Goal: Complete application form

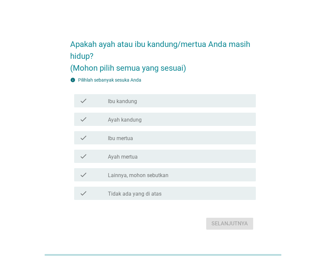
click at [151, 99] on div "check_box_outline_blank Ibu kandung" at bounding box center [179, 101] width 143 height 8
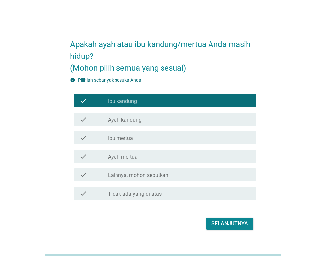
click at [156, 121] on div "check_box_outline_blank Ayah kandung" at bounding box center [179, 119] width 143 height 8
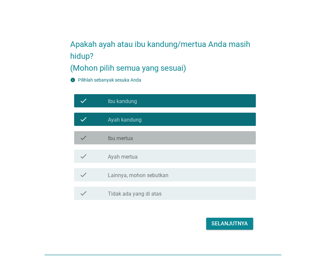
click at [157, 140] on div "check_box_outline_blank Ibu mertua" at bounding box center [179, 138] width 143 height 8
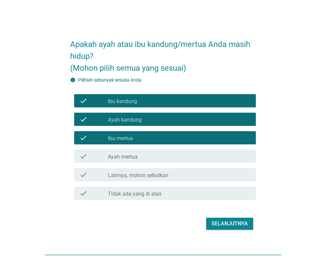
drag, startPoint x: 160, startPoint y: 157, endPoint x: 169, endPoint y: 161, distance: 9.8
click at [161, 157] on div "check_box_outline_blank Ayah mertua" at bounding box center [179, 156] width 143 height 8
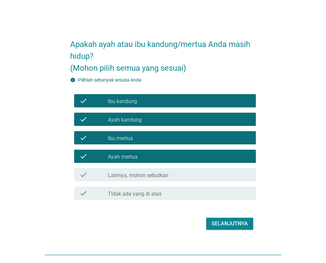
click at [235, 224] on div "Selanjutnya" at bounding box center [229, 224] width 36 height 8
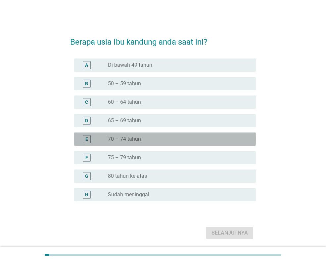
click at [131, 142] on label "70 – 74 tahun" at bounding box center [124, 139] width 33 height 7
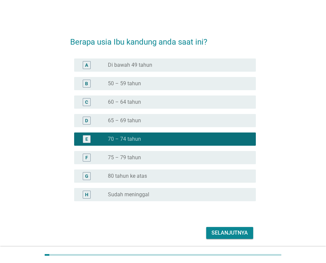
click at [233, 233] on div "Selanjutnya" at bounding box center [229, 233] width 36 height 8
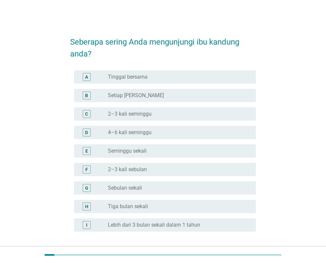
click at [157, 115] on div "radio_button_unchecked 2–3 kali seminggu" at bounding box center [176, 114] width 137 height 7
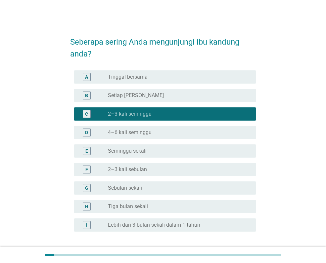
scroll to position [54, 0]
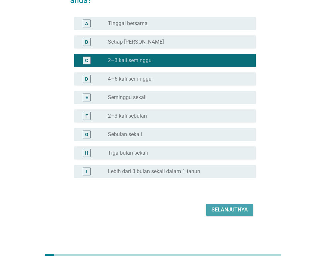
click at [237, 210] on div "Selanjutnya" at bounding box center [229, 210] width 36 height 8
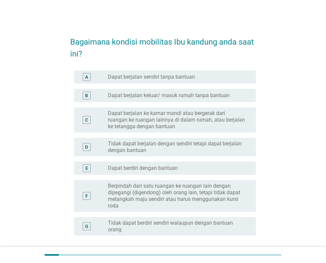
click at [175, 81] on div "radio_button_unchecked Dapat berjalan sendiri tanpa bantuan" at bounding box center [179, 77] width 143 height 8
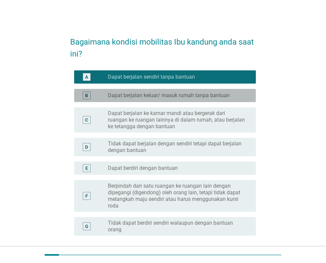
click at [179, 95] on label "Dapat berjalan keluar/ masuk rumah tanpa bantuan" at bounding box center [169, 95] width 122 height 7
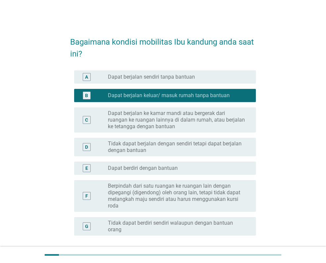
click at [211, 82] on div "A radio_button_unchecked Dapat berjalan sendiri tanpa bantuan" at bounding box center [165, 76] width 182 height 13
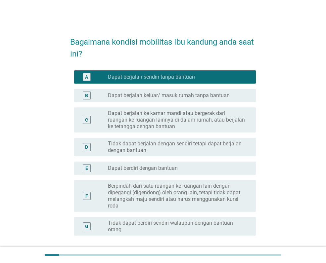
scroll to position [58, 0]
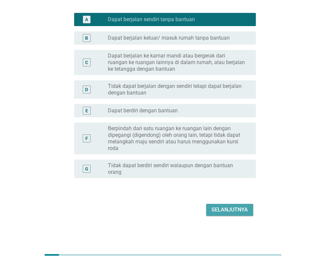
click at [226, 209] on div "Selanjutnya" at bounding box center [229, 210] width 36 height 8
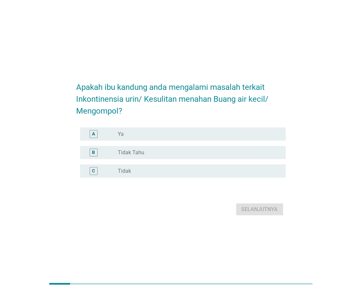
drag, startPoint x: 184, startPoint y: 135, endPoint x: 191, endPoint y: 138, distance: 8.2
click at [184, 135] on div "radio_button_unchecked Ya" at bounding box center [196, 134] width 157 height 7
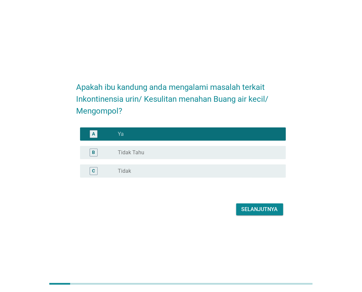
click at [262, 207] on div "Selanjutnya" at bounding box center [259, 210] width 36 height 8
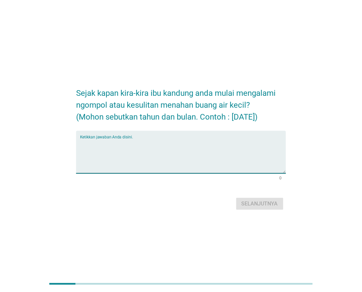
click at [209, 145] on textarea "Ketikkan jawaban Anda disini." at bounding box center [182, 156] width 205 height 35
type textarea "[DATE]"
click at [269, 206] on div "Selanjutnya" at bounding box center [259, 204] width 36 height 8
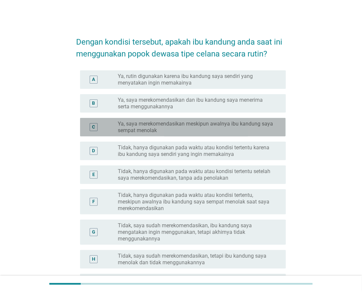
click at [187, 126] on label "Ya, saya merekomendasikan meskipun awalnya ibu kandung saya sempat menolak" at bounding box center [196, 127] width 157 height 13
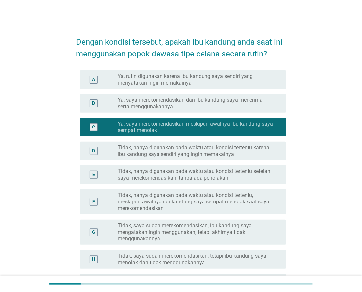
click at [194, 104] on label "Ya, saya merekomendasikan dan ibu kandung saya menerima serta menggunakannya" at bounding box center [196, 103] width 157 height 13
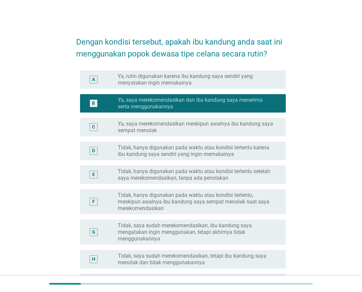
scroll to position [85, 0]
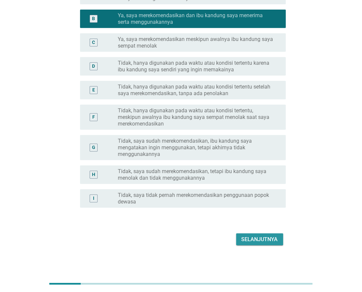
click at [249, 242] on div "Selanjutnya" at bounding box center [259, 240] width 36 height 8
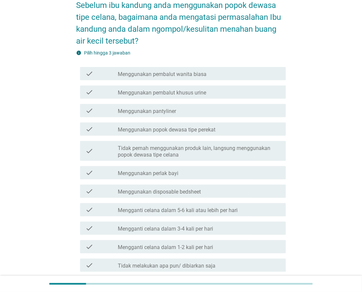
scroll to position [73, 0]
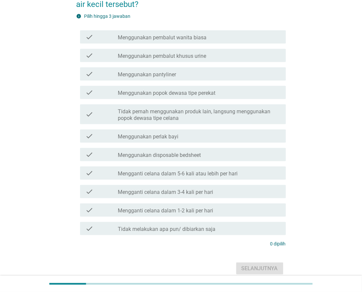
click at [228, 119] on label "Tidak pernah menggunakan produk lain, langsung menggunakan popok dewasa tipe ce…" at bounding box center [199, 114] width 162 height 13
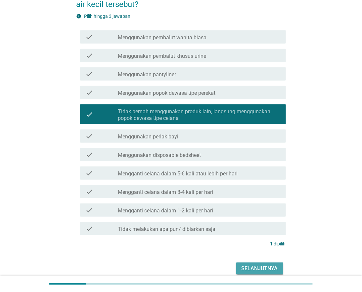
click at [258, 263] on div "Selanjutnya" at bounding box center [259, 269] width 36 height 8
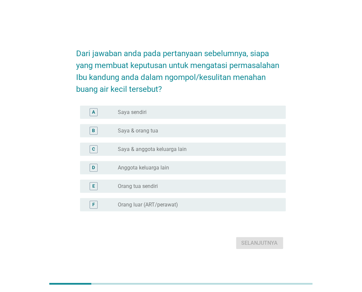
click at [179, 112] on div "radio_button_unchecked Saya sendiri" at bounding box center [196, 112] width 157 height 7
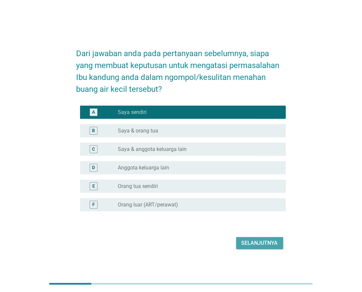
click at [260, 245] on div "Selanjutnya" at bounding box center [259, 243] width 36 height 8
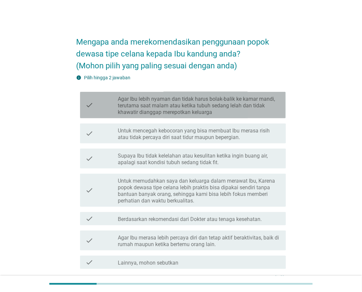
click at [166, 107] on label "Agar Ibu lebih nyaman dan tidak harus bolak-balik ke kamar mandi, terutama saat…" at bounding box center [199, 106] width 162 height 20
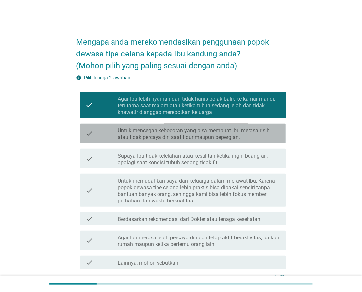
click at [220, 138] on label "Untuk mencegah kebocoran yang bisa membuat Ibu merasa risih atau tidak percaya …" at bounding box center [199, 134] width 162 height 13
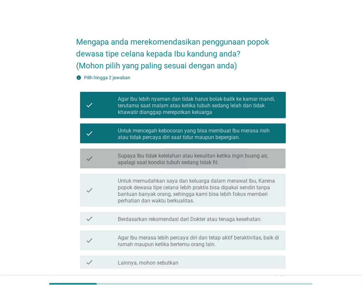
click at [220, 165] on label "Supaya Ibu tidak kelelahan atau kesulitan ketika ingin buang air, apalagi saat …" at bounding box center [199, 159] width 162 height 13
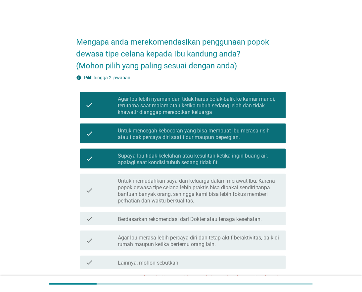
scroll to position [37, 0]
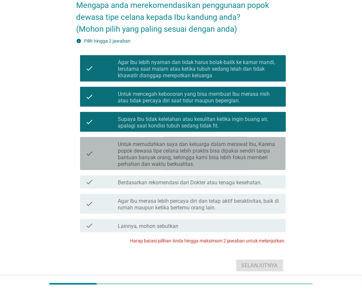
click at [199, 160] on label "Untuk memudahkan saya dan keluarga dalam merawat Ibu, Karena popok dewasa tipe …" at bounding box center [199, 154] width 162 height 26
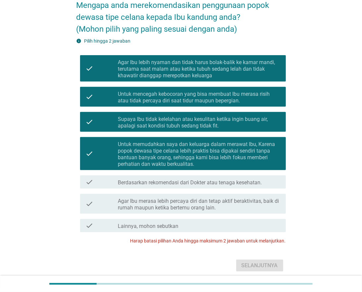
click at [247, 203] on label "Agar Ibu merasa lebih percaya diri dan tetap aktif beraktivitas, baik di rumah …" at bounding box center [199, 204] width 162 height 13
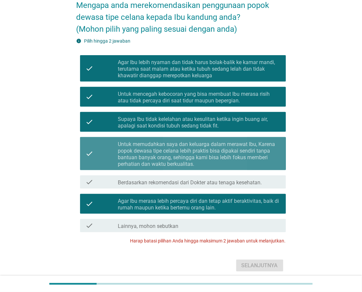
click at [223, 147] on label "Untuk memudahkan saya dan keluarga dalam merawat Ibu, Karena popok dewasa tipe …" at bounding box center [199, 154] width 162 height 26
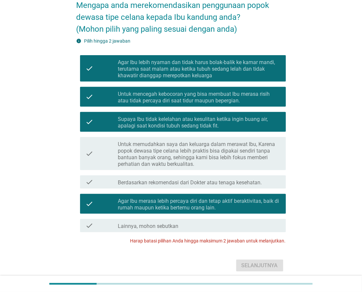
click at [220, 122] on label "Supaya Ibu tidak kelelahan atau kesulitan ketika ingin buang air, apalagi saat …" at bounding box center [199, 122] width 162 height 13
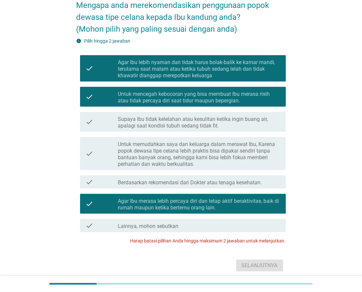
click at [225, 93] on label "Untuk mencegah kebocoran yang bisa membuat Ibu merasa risih atau tidak percaya …" at bounding box center [199, 97] width 162 height 13
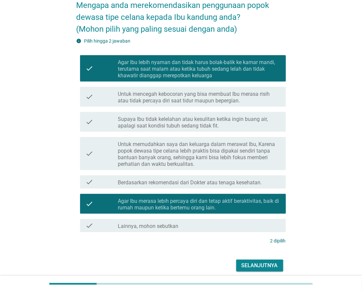
click at [256, 263] on button "Selanjutnya" at bounding box center [259, 266] width 47 height 12
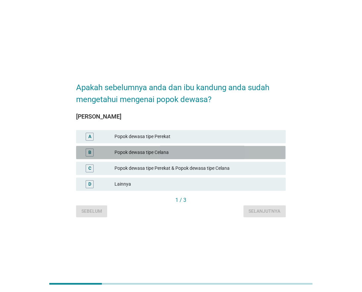
click at [151, 153] on div "Popok dewasa tipe Celana" at bounding box center [198, 153] width 166 height 8
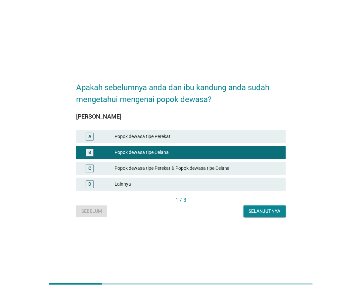
click at [205, 165] on div "Popok dewasa tipe Perekat & Popok dewasa tipe Celana" at bounding box center [198, 169] width 166 height 8
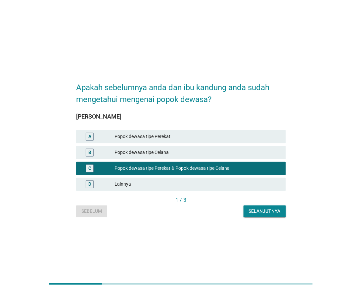
click at [267, 215] on div "Selanjutnya" at bounding box center [265, 211] width 32 height 7
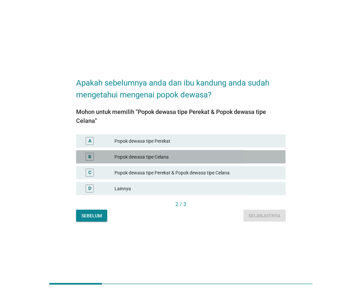
click at [178, 155] on div "Popok dewasa tipe Celana" at bounding box center [198, 157] width 166 height 8
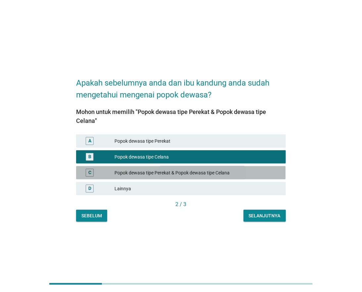
click at [217, 174] on div "Popok dewasa tipe Perekat & Popok dewasa tipe Celana" at bounding box center [198, 173] width 166 height 8
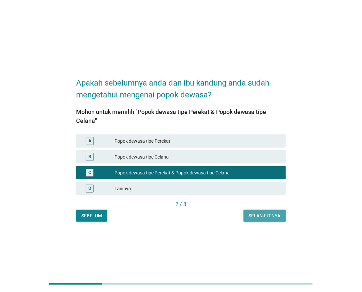
click at [262, 217] on div "Selanjutnya" at bounding box center [265, 216] width 32 height 7
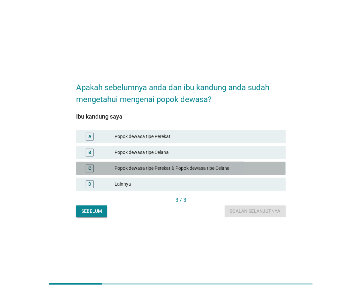
click at [172, 169] on div "Popok dewasa tipe Perekat & Popok dewasa tipe Celana" at bounding box center [198, 169] width 166 height 8
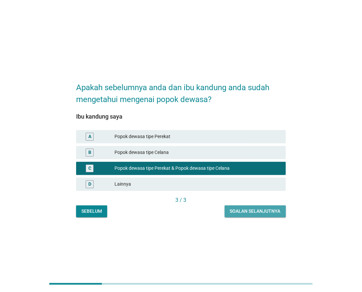
click at [263, 213] on div "Soalan selanjutnya" at bounding box center [255, 211] width 51 height 7
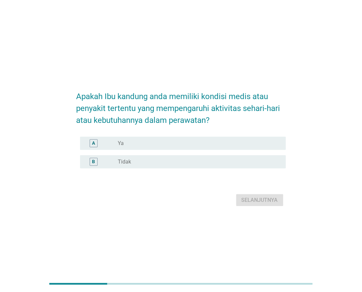
click at [171, 162] on div "radio_button_unchecked Tidak" at bounding box center [196, 162] width 157 height 7
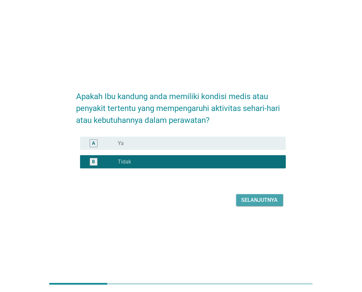
click at [257, 200] on div "Selanjutnya" at bounding box center [259, 200] width 36 height 8
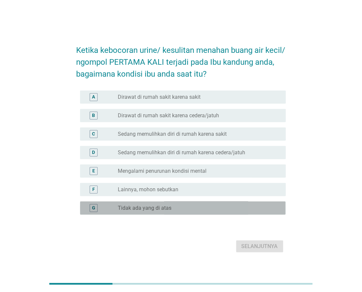
click at [205, 208] on div "radio_button_unchecked Tidak ada yang di atas" at bounding box center [196, 208] width 157 height 7
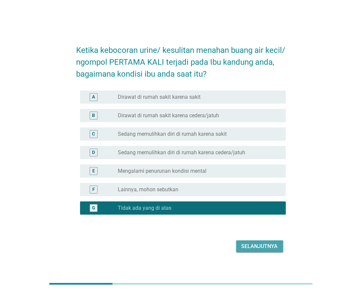
click at [256, 247] on div "Selanjutnya" at bounding box center [259, 247] width 36 height 8
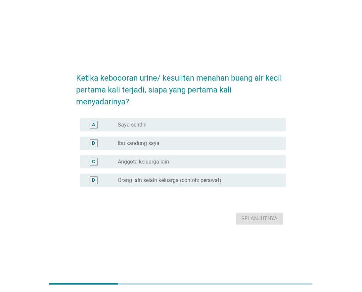
click at [189, 143] on div "radio_button_unchecked Ibu kandung saya" at bounding box center [196, 143] width 157 height 7
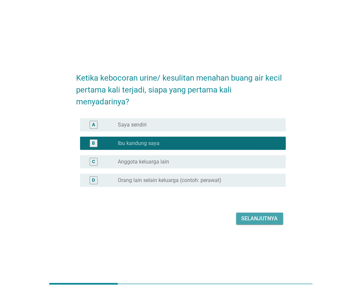
click at [260, 219] on div "Selanjutnya" at bounding box center [259, 219] width 36 height 8
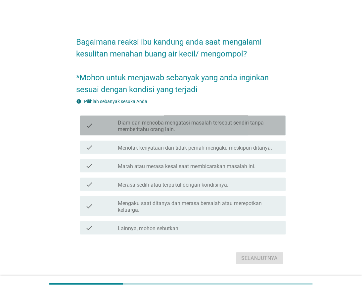
click at [243, 128] on label "Diam dan mencoba mengatasi masalah tersebut sendiri tanpa memberitahu orang lai…" at bounding box center [199, 126] width 162 height 13
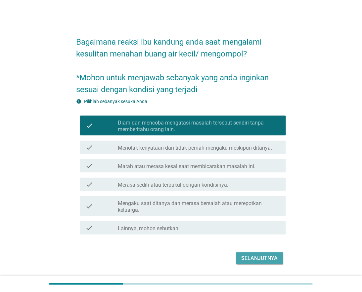
click at [259, 255] on div "Selanjutnya" at bounding box center [259, 259] width 36 height 8
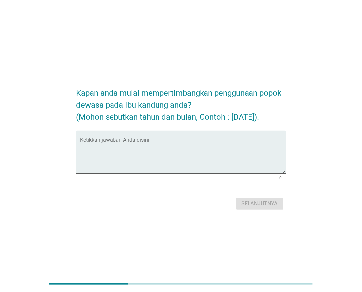
click at [203, 145] on textarea "Ketikkan jawaban Anda disini." at bounding box center [182, 156] width 205 height 35
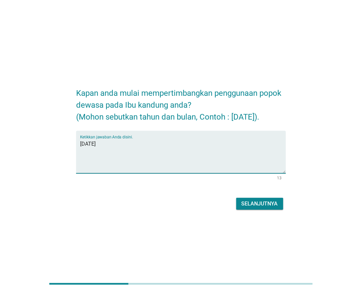
type textarea "[DATE]"
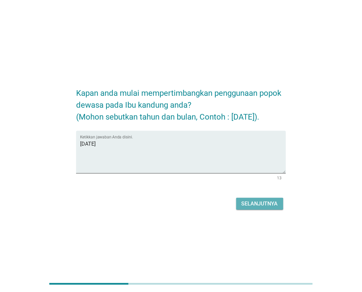
click at [252, 202] on div "Selanjutnya" at bounding box center [259, 204] width 36 height 8
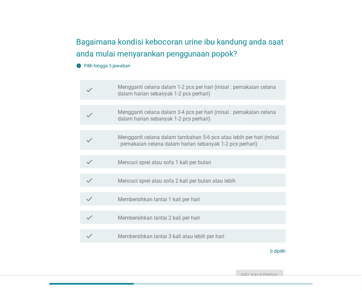
click at [239, 110] on label "Mengganti celana dalam 3-4 pcs per hari (misal : pemakaian celana dalam harian …" at bounding box center [199, 115] width 162 height 13
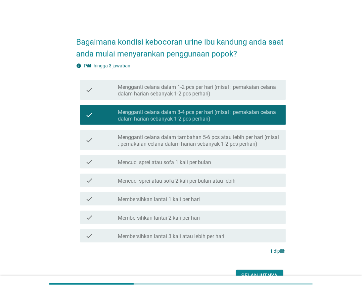
click at [248, 263] on div "Selanjutnya" at bounding box center [259, 276] width 36 height 8
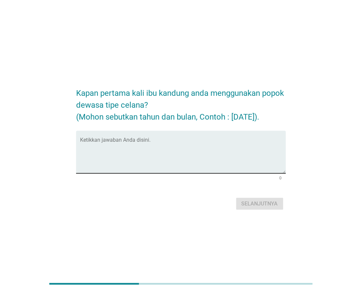
click at [183, 145] on textarea "Ketikkan jawaban Anda disini." at bounding box center [182, 156] width 205 height 35
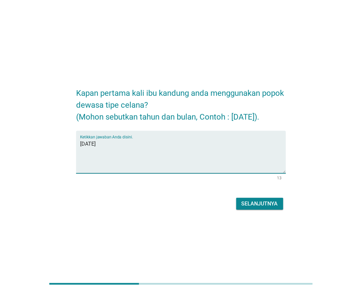
type textarea "[DATE]"
click at [256, 200] on div "Selanjutnya" at bounding box center [259, 204] width 36 height 8
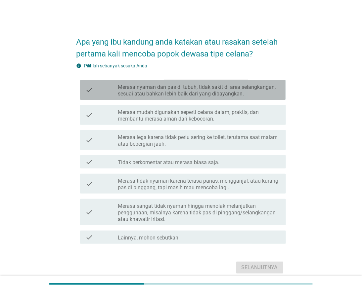
click at [187, 93] on label "Merasa nyaman dan pas di tubuh, tidak sakit di area selangkangan, sesuai atau b…" at bounding box center [199, 90] width 162 height 13
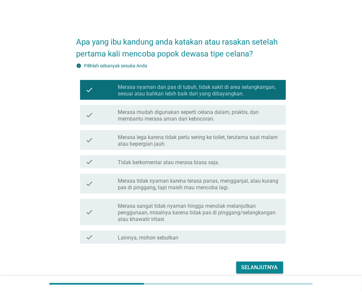
click at [189, 162] on label "Tidak berkomentar atau merasa biasa saja." at bounding box center [169, 162] width 102 height 7
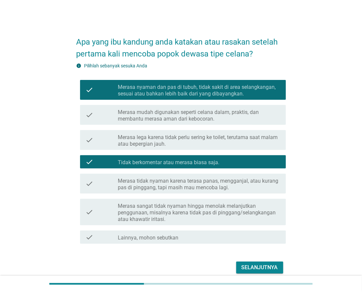
click at [211, 161] on label "Tidak berkomentar atau merasa biasa saja." at bounding box center [169, 162] width 102 height 7
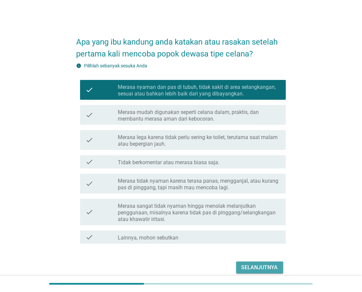
click at [268, 263] on div "Selanjutnya" at bounding box center [259, 268] width 36 height 8
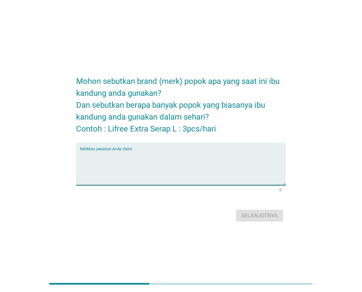
click at [179, 169] on textarea "Ketikkan jawaban Anda disini." at bounding box center [182, 168] width 205 height 35
type textarea "mr p"
drag, startPoint x: 100, startPoint y: 157, endPoint x: 44, endPoint y: 154, distance: 55.6
click at [44, 154] on div "Mohon sebutkan brand (merk) popok apa yang saat ini ibu kandung anda gunakan? D…" at bounding box center [181, 146] width 330 height 166
type textarea "confident"
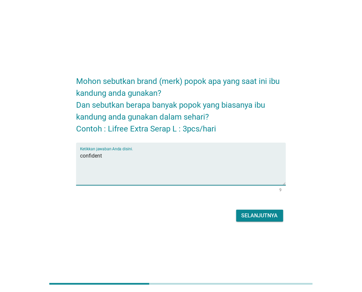
click at [262, 219] on div "Selanjutnya" at bounding box center [259, 216] width 36 height 8
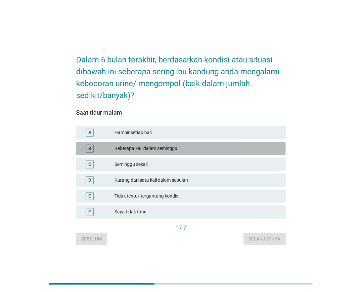
click at [182, 153] on div "B Beberapa kali dalam seminggu" at bounding box center [180, 148] width 209 height 13
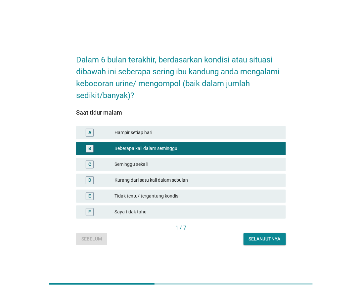
click at [266, 239] on div "Selanjutnya" at bounding box center [265, 239] width 32 height 7
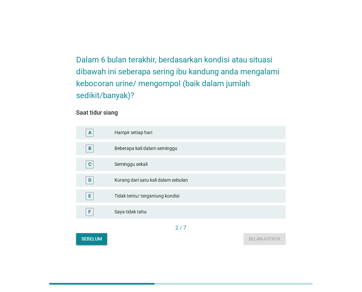
click at [210, 151] on div "Beberapa kali dalam seminggu" at bounding box center [198, 149] width 166 height 8
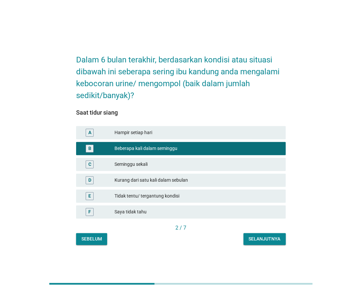
click at [270, 236] on div "Selanjutnya" at bounding box center [265, 239] width 32 height 7
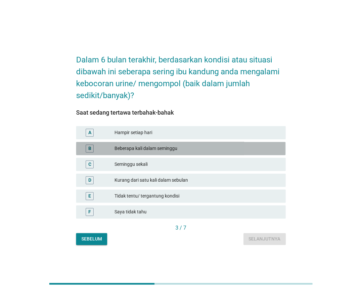
click at [211, 151] on div "Beberapa kali dalam seminggu" at bounding box center [198, 149] width 166 height 8
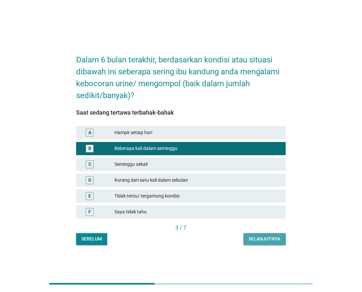
click at [256, 238] on div "Selanjutnya" at bounding box center [265, 239] width 32 height 7
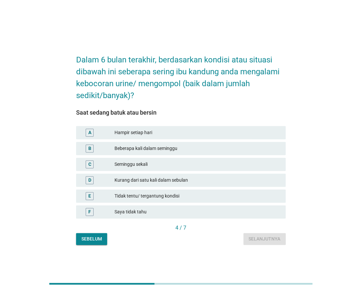
click at [215, 151] on div "Beberapa kali dalam seminggu" at bounding box center [198, 149] width 166 height 8
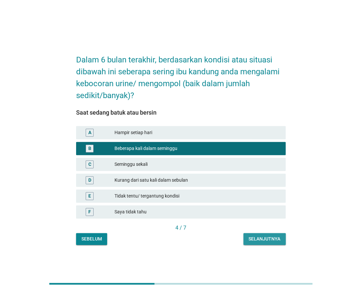
click at [266, 240] on div "Selanjutnya" at bounding box center [265, 239] width 32 height 7
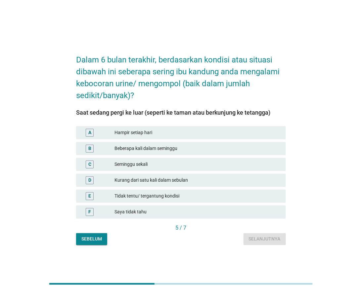
click at [220, 169] on div "C Seminggu sekali" at bounding box center [180, 164] width 209 height 13
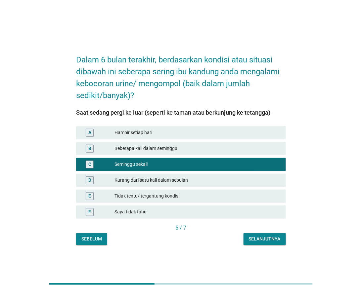
click at [275, 240] on div "Selanjutnya" at bounding box center [265, 239] width 32 height 7
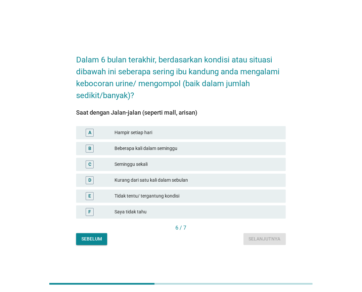
click at [223, 214] on div "Saya tidak tahu" at bounding box center [198, 212] width 166 height 8
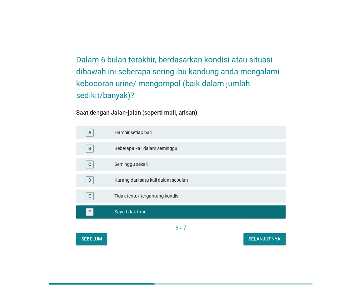
click at [257, 240] on div "Selanjutnya" at bounding box center [265, 239] width 32 height 7
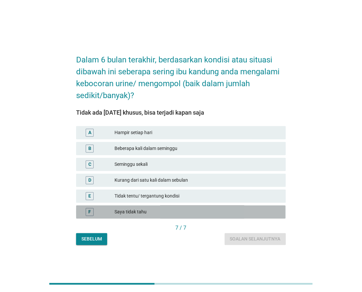
click at [212, 211] on div "Saya tidak tahu" at bounding box center [198, 212] width 166 height 8
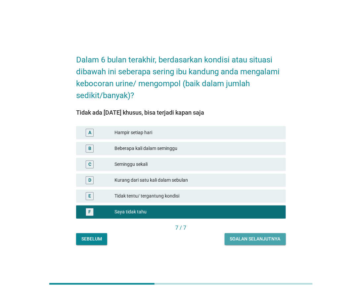
click at [243, 242] on button "Soalan selanjutnya" at bounding box center [255, 239] width 61 height 12
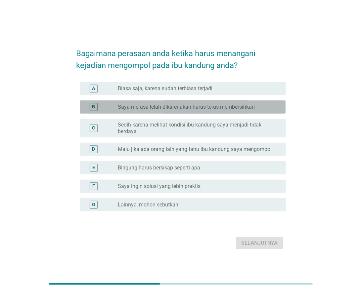
click at [174, 110] on label "Saya merasa lelah dikarenakan harus terus membersihkan" at bounding box center [186, 107] width 137 height 7
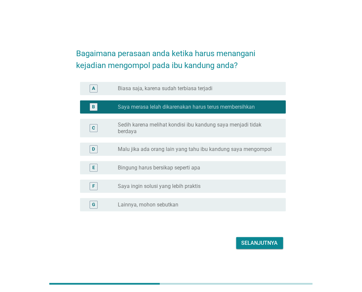
click at [230, 114] on div "B radio_button_checked Saya merasa lelah dikarenakan harus terus membersihkan" at bounding box center [180, 107] width 209 height 19
click at [186, 134] on label "Sedih karena melihat kondisi ibu kandung saya menjadi tidak berdaya" at bounding box center [196, 128] width 157 height 13
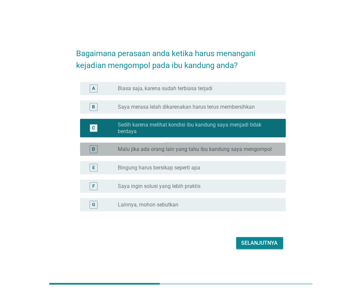
click at [194, 150] on label "Malu jika ada orang lain yang tahu ibu kandung saya mengompol" at bounding box center [195, 149] width 154 height 7
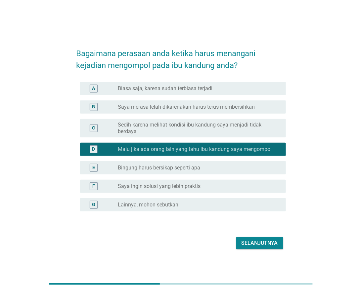
click at [195, 92] on div "radio_button_unchecked Biasa saja, karena sudah terbiasa terjadi" at bounding box center [199, 89] width 162 height 8
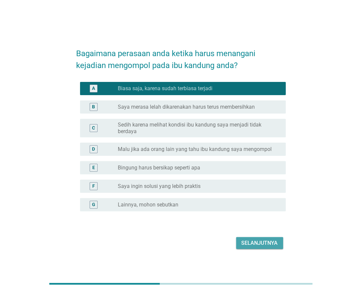
click at [257, 244] on div "Selanjutnya" at bounding box center [259, 243] width 36 height 8
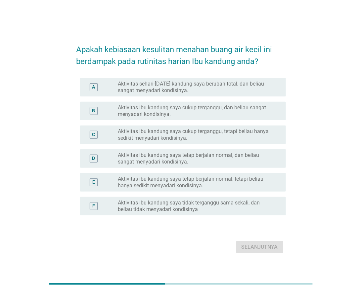
click at [174, 91] on label "Aktivitas sehari-[DATE] kandung saya berubah total, dan beliau sangat menyadari…" at bounding box center [196, 87] width 157 height 13
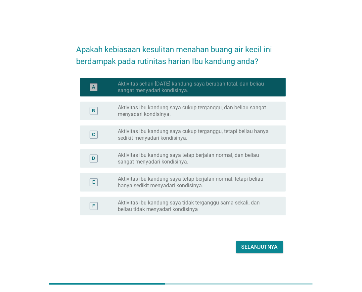
click at [174, 93] on label "Aktivitas sehari-[DATE] kandung saya berubah total, dan beliau sangat menyadari…" at bounding box center [196, 87] width 157 height 13
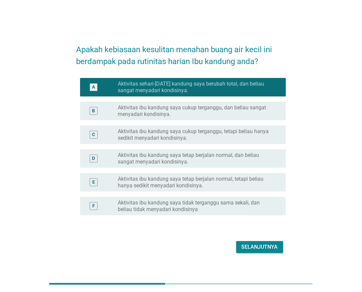
click at [181, 190] on div "E radio_button_unchecked Aktivitas ibu kandung saya tetap berjalan normal, teta…" at bounding box center [182, 182] width 205 height 19
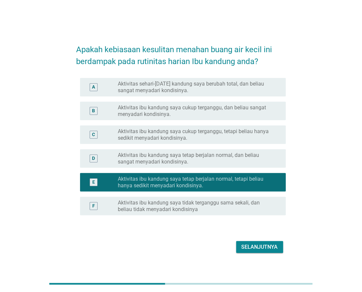
click at [254, 249] on div "Selanjutnya" at bounding box center [259, 247] width 36 height 8
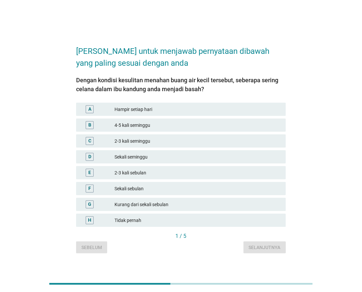
click at [181, 143] on div "2-3 kali seminggu" at bounding box center [198, 141] width 166 height 8
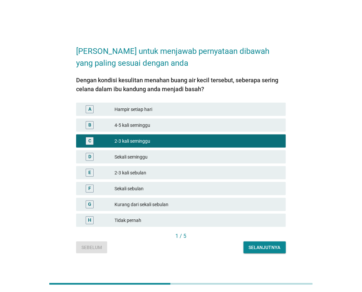
click at [253, 247] on div "Selanjutnya" at bounding box center [265, 247] width 32 height 7
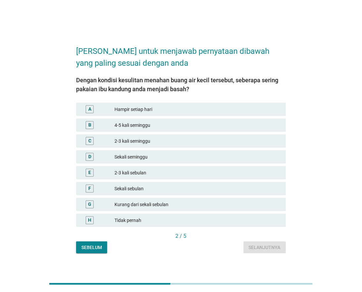
click at [199, 219] on div "Tidak pernah" at bounding box center [198, 221] width 166 height 8
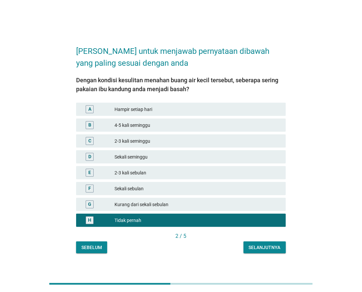
click at [262, 250] on div "Selanjutnya" at bounding box center [265, 247] width 32 height 7
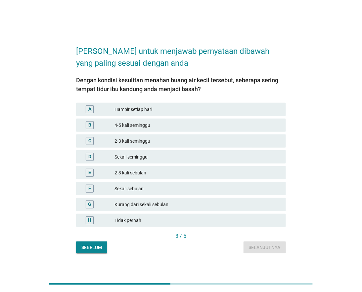
click at [219, 217] on div "Tidak pernah" at bounding box center [198, 221] width 166 height 8
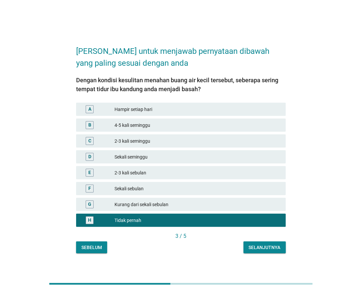
click at [244, 159] on div "Sekali seminggu" at bounding box center [198, 157] width 166 height 8
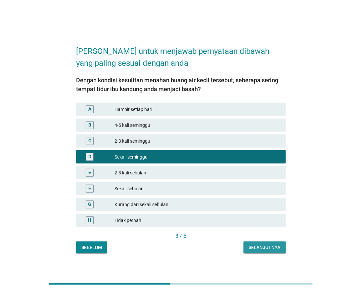
click at [273, 248] on div "Selanjutnya" at bounding box center [265, 247] width 32 height 7
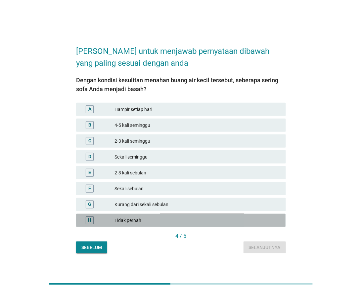
click at [238, 222] on div "Tidak pernah" at bounding box center [198, 221] width 166 height 8
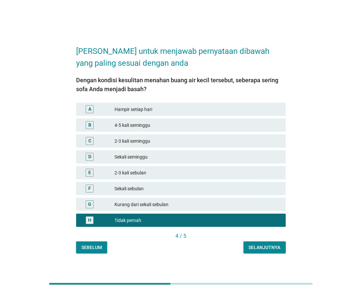
click at [268, 247] on div "Selanjutnya" at bounding box center [265, 247] width 32 height 7
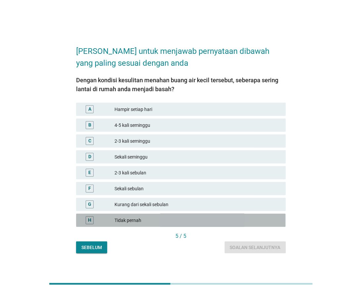
click at [238, 221] on div "Tidak pernah" at bounding box center [198, 221] width 166 height 8
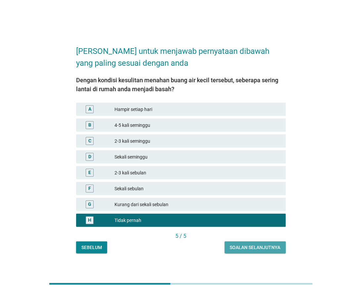
click at [255, 248] on div "Soalan selanjutnya" at bounding box center [255, 247] width 51 height 7
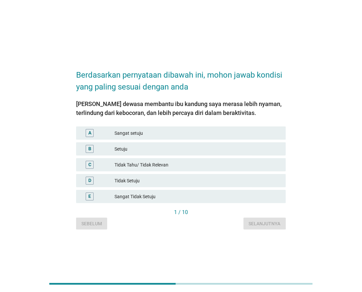
click at [199, 138] on div "A Sangat setuju" at bounding box center [180, 133] width 209 height 13
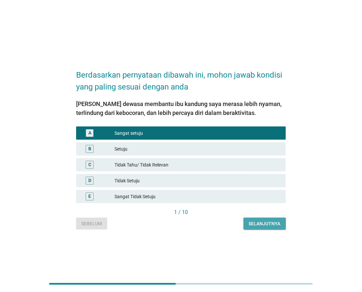
click at [262, 227] on div "Selanjutnya" at bounding box center [265, 224] width 32 height 7
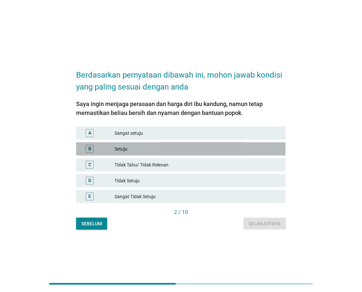
click at [173, 150] on div "Setuju" at bounding box center [198, 149] width 166 height 8
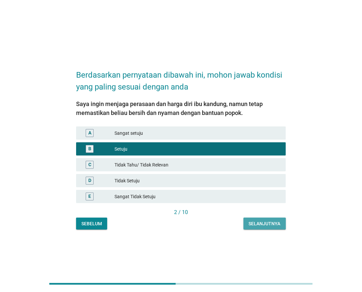
click at [268, 223] on div "Selanjutnya" at bounding box center [265, 224] width 32 height 7
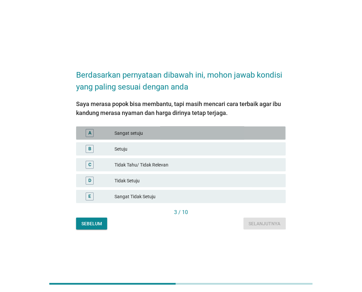
click at [176, 137] on div "Sangat setuju" at bounding box center [198, 133] width 166 height 8
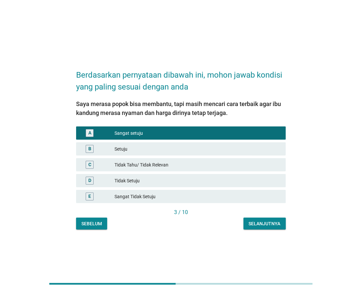
click at [260, 222] on div "Selanjutnya" at bounding box center [265, 224] width 32 height 7
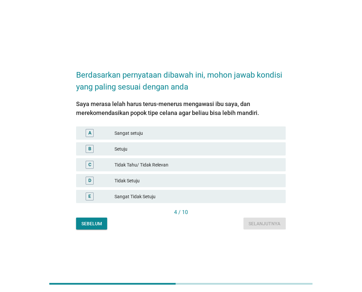
click at [190, 154] on div "B Setuju" at bounding box center [180, 149] width 209 height 13
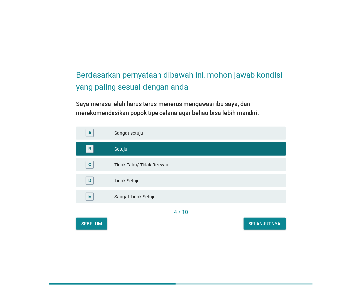
click at [260, 222] on div "Selanjutnya" at bounding box center [265, 224] width 32 height 7
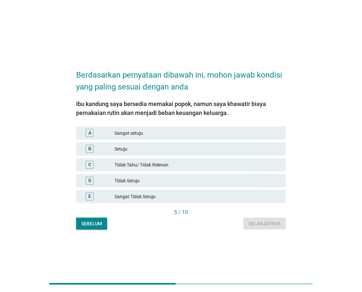
click at [205, 166] on div "Tidak Tahu/ Tidak Relevan" at bounding box center [198, 165] width 166 height 8
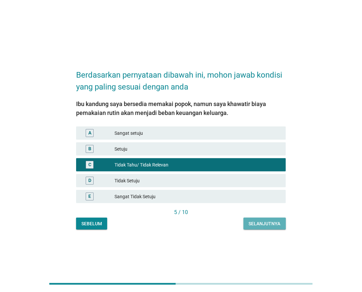
drag, startPoint x: 259, startPoint y: 222, endPoint x: 245, endPoint y: 183, distance: 41.8
click at [245, 184] on div "Ibu kandung saya bersedia memakai popok, namun saya khawatir biaya pemakaian ru…" at bounding box center [180, 161] width 209 height 137
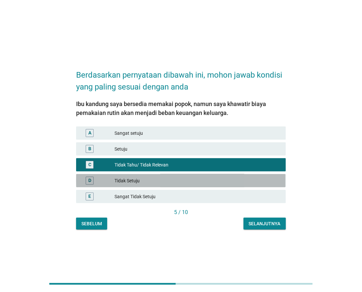
click at [243, 180] on div "Tidak Setuju" at bounding box center [198, 181] width 166 height 8
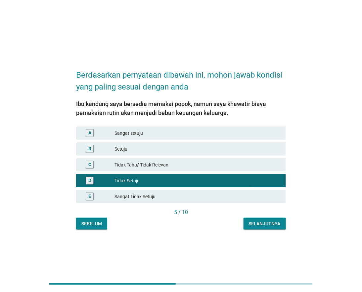
click at [265, 216] on div "5 / 10" at bounding box center [180, 213] width 209 height 8
click at [260, 225] on div "Selanjutnya" at bounding box center [265, 224] width 32 height 7
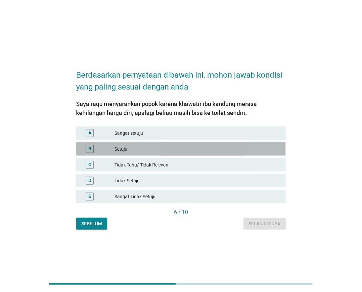
click at [194, 153] on div "B Setuju" at bounding box center [180, 149] width 209 height 13
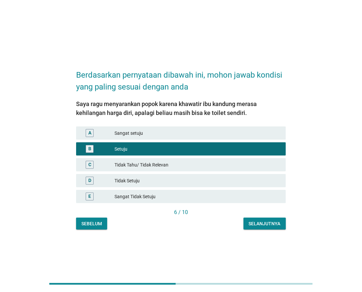
click at [227, 167] on div "Tidak Tahu/ Tidak Relevan" at bounding box center [198, 165] width 166 height 8
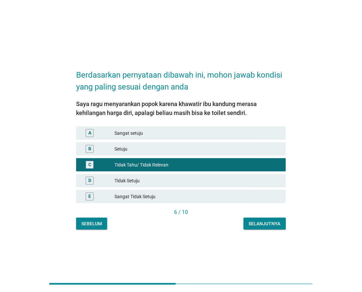
click at [257, 221] on div "Selanjutnya" at bounding box center [265, 224] width 32 height 7
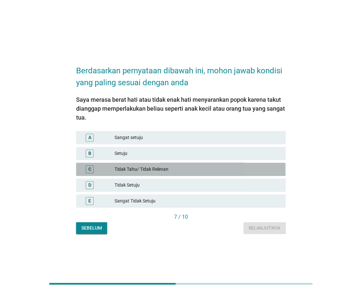
click at [218, 168] on div "Tidak Tahu/ Tidak Relevan" at bounding box center [198, 170] width 166 height 8
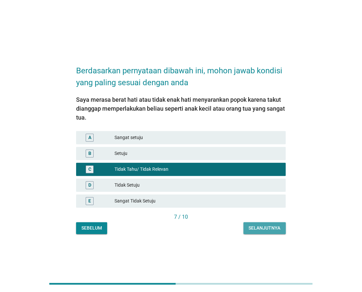
click at [265, 226] on div "Selanjutnya" at bounding box center [265, 228] width 32 height 7
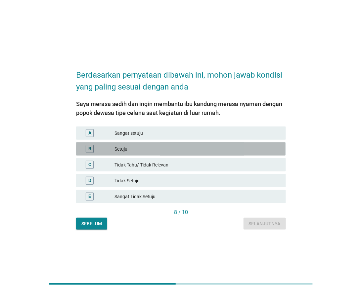
click at [206, 156] on div "B Setuju" at bounding box center [180, 149] width 209 height 13
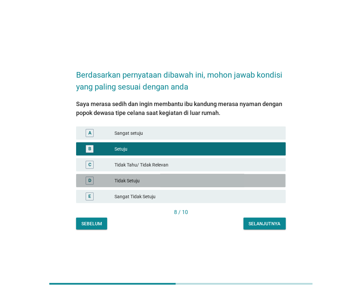
click at [214, 176] on div "D Tidak Setuju" at bounding box center [180, 180] width 209 height 13
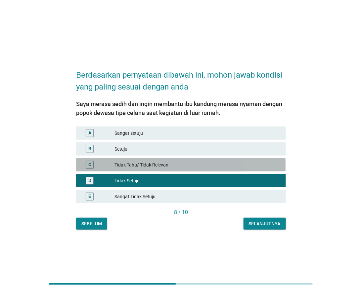
click at [230, 163] on div "Tidak Tahu/ Tidak Relevan" at bounding box center [198, 165] width 166 height 8
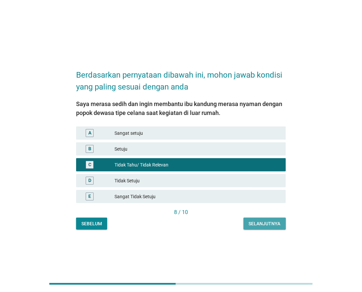
click at [260, 221] on div "Selanjutnya" at bounding box center [265, 224] width 32 height 7
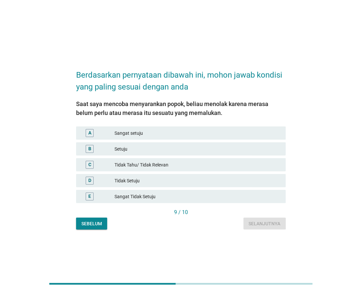
click at [216, 144] on div "B Setuju" at bounding box center [180, 149] width 209 height 13
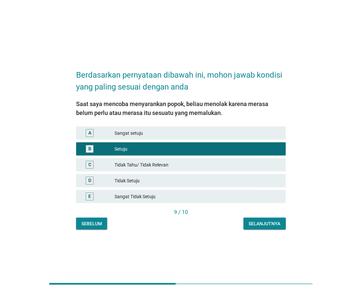
click at [222, 187] on div "D Tidak Setuju" at bounding box center [180, 180] width 209 height 13
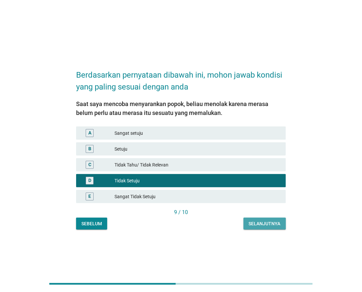
click at [257, 226] on div "Selanjutnya" at bounding box center [265, 224] width 32 height 7
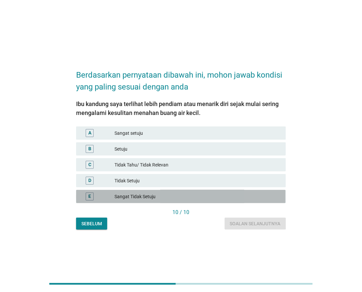
click at [213, 190] on div "E Sangat Tidak Setuju" at bounding box center [180, 196] width 209 height 13
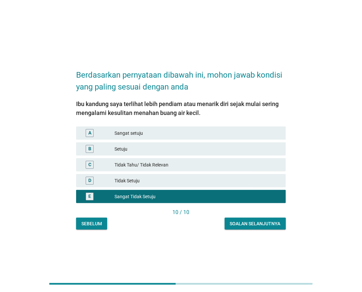
click at [252, 223] on div "Soalan selanjutnya" at bounding box center [255, 224] width 51 height 7
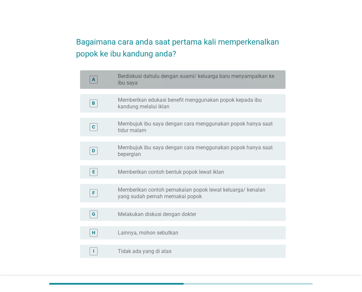
click at [206, 83] on label "Berdiskusi dahulu dengan suami/ keluarga baru menyampaikan ke ibu saya" at bounding box center [196, 79] width 157 height 13
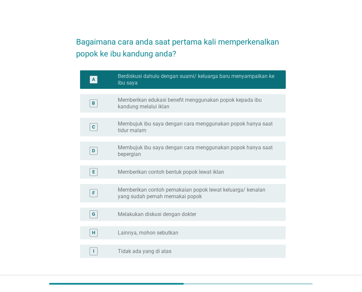
scroll to position [51, 0]
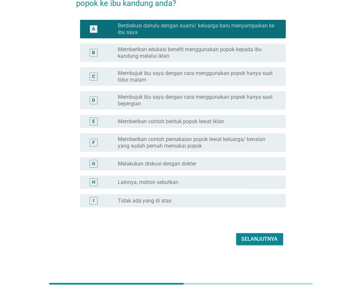
click at [253, 241] on div "Selanjutnya" at bounding box center [259, 239] width 36 height 8
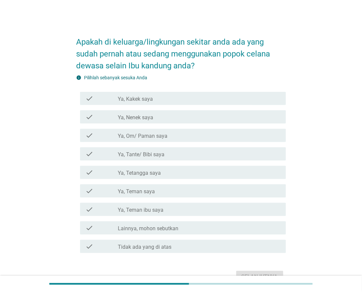
scroll to position [37, 0]
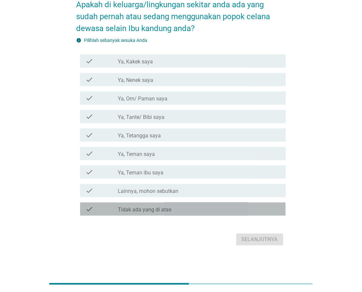
drag, startPoint x: 179, startPoint y: 207, endPoint x: 203, endPoint y: 220, distance: 27.4
click at [179, 207] on div "check_box_outline_blank Tidak ada yang di atas" at bounding box center [199, 209] width 162 height 8
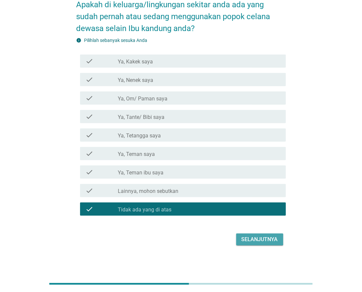
click at [256, 240] on div "Selanjutnya" at bounding box center [259, 240] width 36 height 8
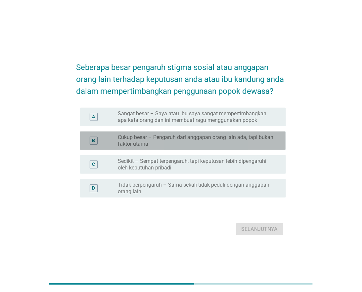
click at [183, 136] on label "Cukup besar – Pengaruh dari anggapan orang lain ada, tapi bukan faktor utama" at bounding box center [196, 140] width 157 height 13
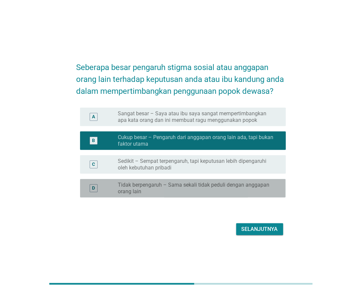
click at [225, 186] on label "Tidak berpengaruh – Sama sekali tidak peduli dengan anggapan orang lain" at bounding box center [196, 188] width 157 height 13
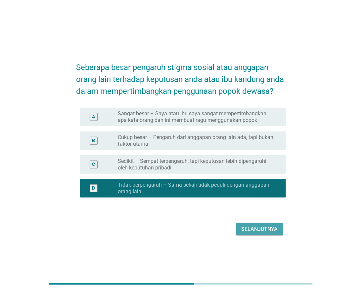
click at [254, 229] on div "Selanjutnya" at bounding box center [259, 230] width 36 height 8
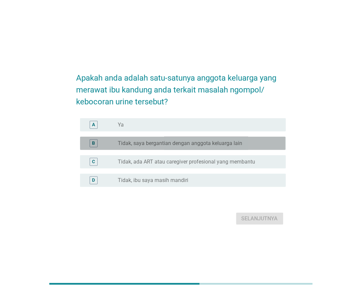
click at [199, 147] on div "B radio_button_unchecked Tidak, saya bergantian dengan anggota keluarga lain" at bounding box center [182, 143] width 205 height 13
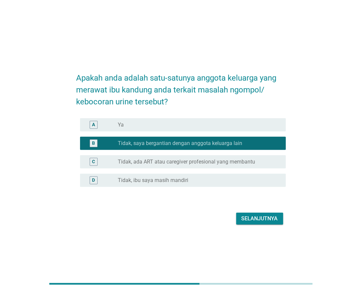
click at [246, 219] on button "Selanjutnya" at bounding box center [259, 219] width 47 height 12
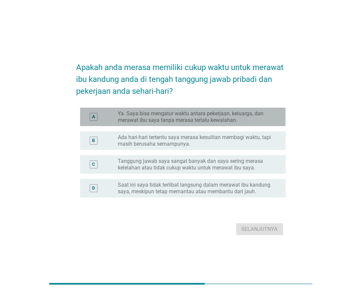
click at [194, 121] on label "Ya. Saya bisa mengatur waktu antara pekerjaan, keluarga, dan merawat ibu saya t…" at bounding box center [196, 116] width 157 height 13
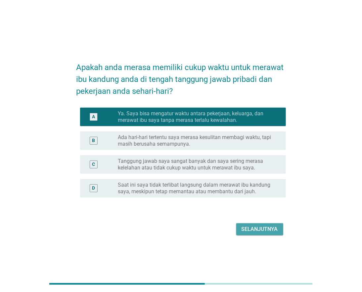
click at [259, 226] on div "Selanjutnya" at bounding box center [259, 230] width 36 height 8
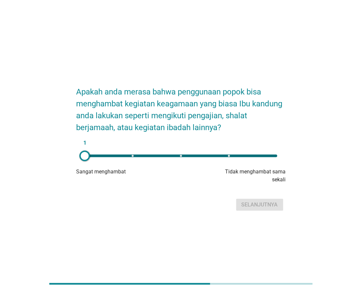
click at [267, 159] on div "1" at bounding box center [180, 155] width 203 height 13
click at [266, 206] on div "Selanjutnya" at bounding box center [259, 205] width 36 height 8
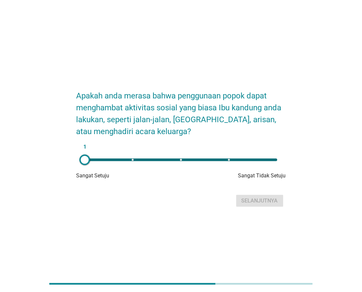
click at [197, 158] on div "1" at bounding box center [180, 159] width 203 height 13
drag, startPoint x: 262, startPoint y: 163, endPoint x: 270, endPoint y: 163, distance: 7.6
click at [265, 163] on div "3" at bounding box center [180, 159] width 203 height 13
drag, startPoint x: 270, startPoint y: 163, endPoint x: 282, endPoint y: 165, distance: 12.5
click at [282, 165] on div "5" at bounding box center [180, 159] width 203 height 13
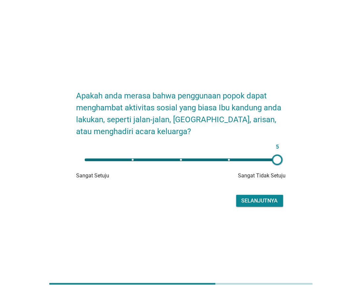
click at [161, 159] on div "5" at bounding box center [181, 160] width 192 height 3
click at [151, 160] on div "3" at bounding box center [181, 160] width 192 height 3
drag, startPoint x: 196, startPoint y: 161, endPoint x: 204, endPoint y: 162, distance: 8.0
click at [197, 161] on div "2" at bounding box center [181, 160] width 192 height 3
type input "3"
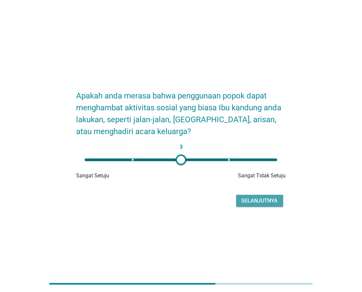
click at [259, 203] on div "Selanjutnya" at bounding box center [259, 201] width 36 height 8
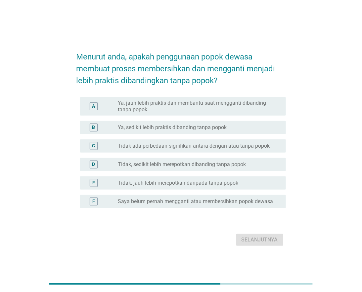
click at [208, 130] on label "Ya, sedikit lebih praktis dibanding tanpa popok" at bounding box center [172, 127] width 109 height 7
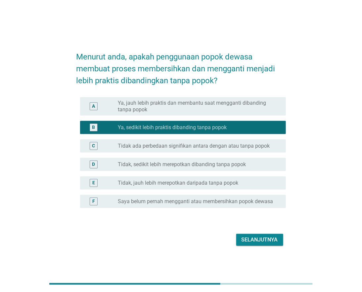
click at [239, 113] on div "A radio_button_unchecked Ya, jauh lebih praktis dan membantu saat mengganti dib…" at bounding box center [182, 106] width 205 height 19
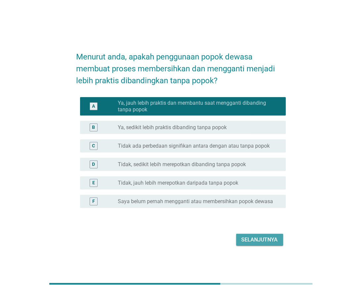
click at [263, 238] on div "Selanjutnya" at bounding box center [259, 240] width 36 height 8
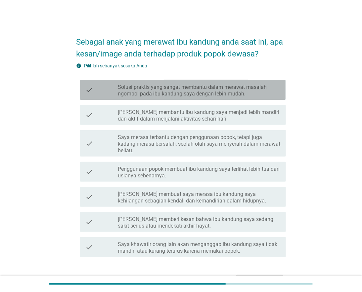
click at [200, 94] on label "Solusi praktis yang sangat membantu dalam merawat masalah ngompol pada ibu kand…" at bounding box center [199, 90] width 162 height 13
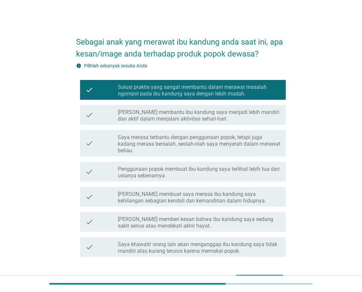
click at [258, 263] on div "Selanjutnya" at bounding box center [259, 281] width 36 height 8
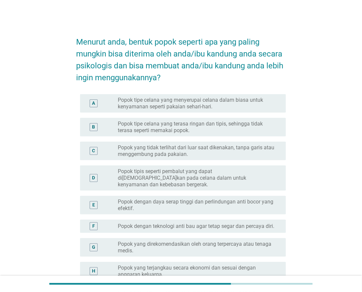
click at [229, 109] on label "Popok tipe celana yang menyerupai celana dalam biasa untuk kenyamanan seperti p…" at bounding box center [196, 103] width 157 height 13
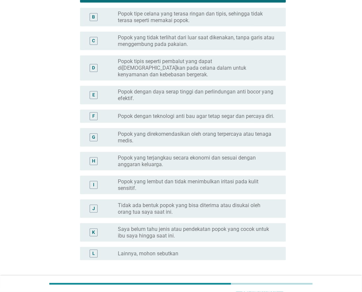
scroll to position [156, 0]
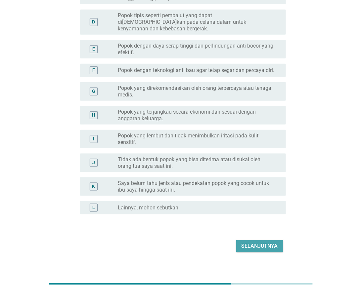
click at [250, 242] on div "Selanjutnya" at bounding box center [259, 246] width 36 height 8
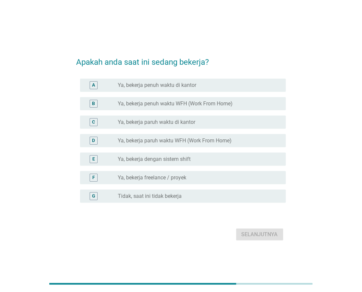
click at [189, 90] on div "A radio_button_unchecked Ya, bekerja penuh waktu di kantor" at bounding box center [182, 85] width 205 height 13
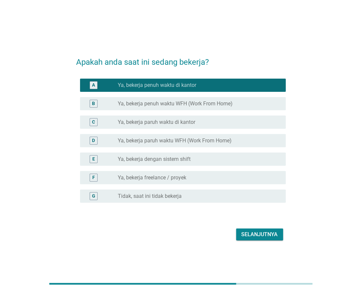
click at [262, 232] on div "Selanjutnya" at bounding box center [259, 235] width 36 height 8
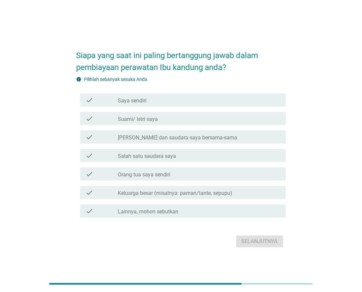
click at [209, 137] on div "check_box_outline_blank [PERSON_NAME] dan saudara saya bersama-sama" at bounding box center [199, 137] width 162 height 8
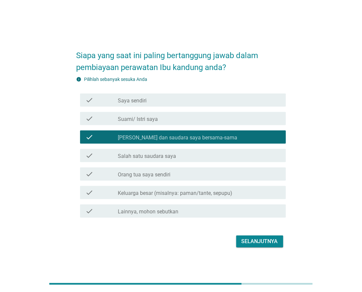
click at [258, 240] on div "Selanjutnya" at bounding box center [259, 242] width 36 height 8
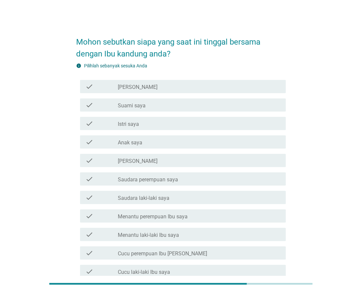
scroll to position [37, 0]
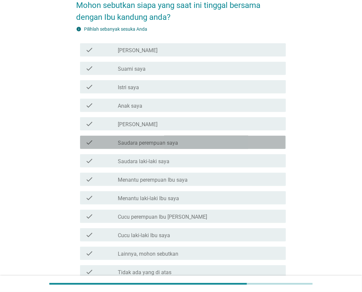
click at [186, 145] on div "check_box_outline_blank Saudara perempuan saya" at bounding box center [199, 143] width 162 height 8
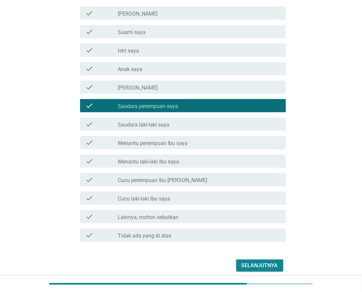
scroll to position [100, 0]
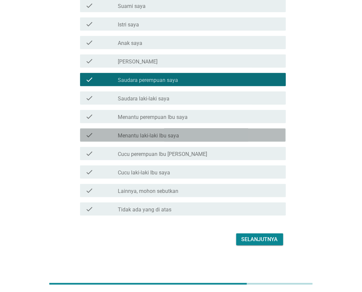
click at [186, 135] on div "check_box_outline_blank Menantu laki-laki Ibu saya" at bounding box center [199, 135] width 162 height 8
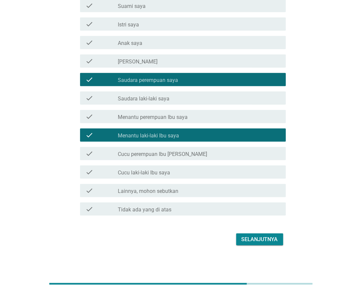
click at [193, 156] on div "check_box_outline_blank Cucu perempuan Ibu saya" at bounding box center [199, 154] width 162 height 8
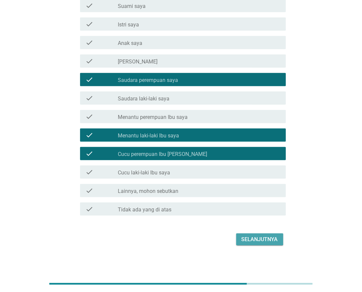
click at [248, 237] on div "Selanjutnya" at bounding box center [259, 240] width 36 height 8
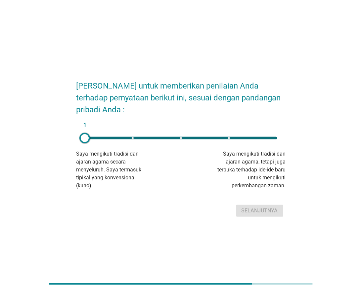
click at [231, 139] on div "1" at bounding box center [181, 138] width 192 height 3
click at [257, 210] on div "Selanjutnya" at bounding box center [259, 211] width 36 height 8
click at [238, 140] on div "1" at bounding box center [180, 138] width 203 height 13
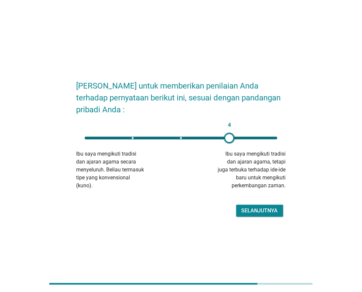
click at [174, 142] on div "4" at bounding box center [180, 138] width 203 height 13
type input "3"
click at [246, 212] on div "Selanjutnya" at bounding box center [259, 211] width 36 height 8
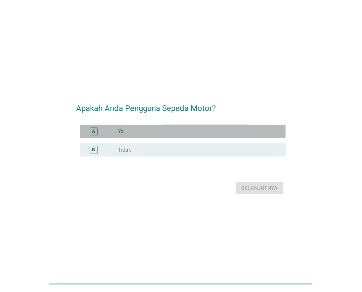
click at [166, 131] on div "tombol radio tidak dicentang Ya" at bounding box center [196, 131] width 157 height 7
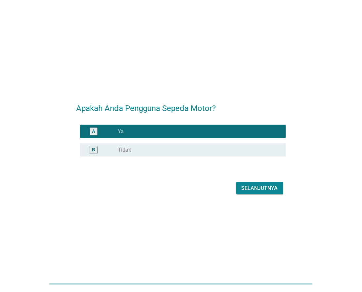
click at [253, 187] on font "Selanjutnya" at bounding box center [259, 188] width 36 height 6
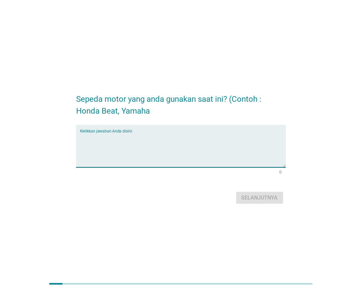
click at [164, 145] on textarea "Ketikkan jawaban Anda disini." at bounding box center [182, 150] width 205 height 35
type textarea "honda"
click at [259, 203] on button "Selanjutnya" at bounding box center [259, 198] width 47 height 12
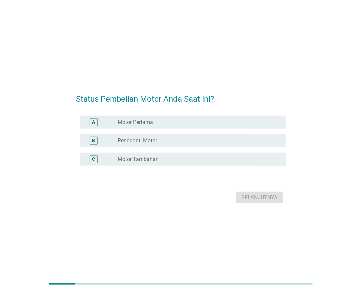
click at [170, 160] on div "tombol radio tidak dicentang Motor Tambahan" at bounding box center [196, 159] width 157 height 7
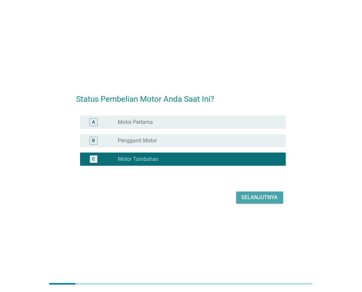
click at [254, 196] on font "Selanjutnya" at bounding box center [259, 197] width 36 height 6
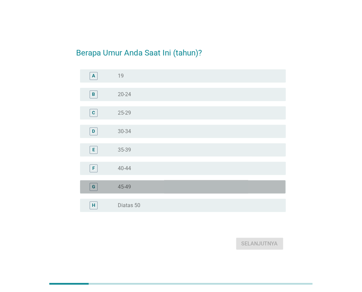
drag, startPoint x: 150, startPoint y: 183, endPoint x: 157, endPoint y: 191, distance: 10.8
click at [150, 185] on div "tombol radio tidak dicentang 45-49" at bounding box center [199, 187] width 162 height 8
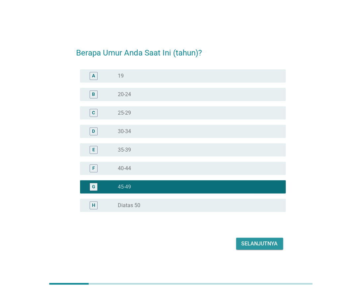
click at [272, 245] on font "Selanjutnya" at bounding box center [259, 244] width 36 height 6
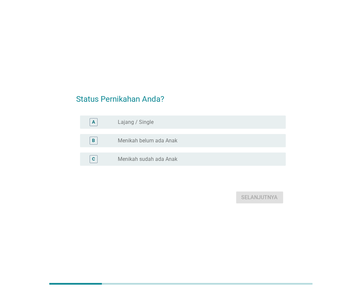
click at [160, 156] on font "Menikah sudah ada Anak" at bounding box center [148, 159] width 60 height 6
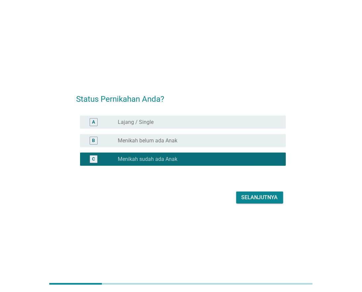
click at [260, 199] on font "Selanjutnya" at bounding box center [259, 197] width 36 height 6
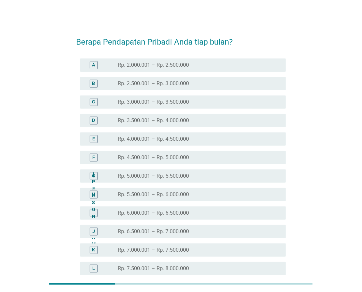
scroll to position [86, 0]
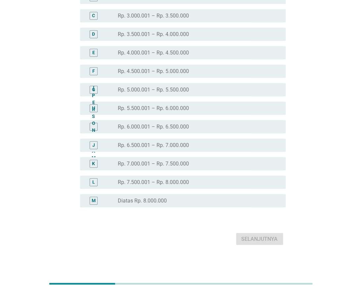
click at [176, 200] on div "tombol radio tidak dicentang Diatas Rp. 8.000.000" at bounding box center [196, 201] width 157 height 7
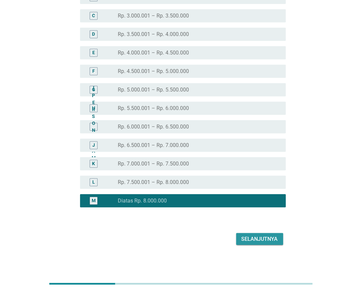
click at [250, 236] on font "Selanjutnya" at bounding box center [259, 239] width 36 height 8
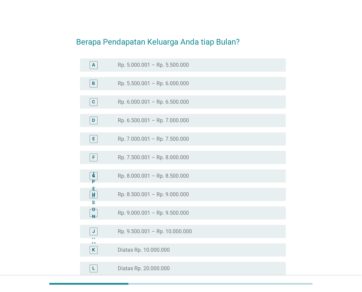
scroll to position [104, 0]
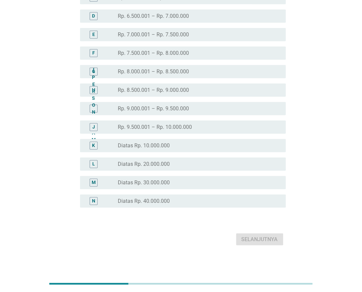
click at [196, 163] on div "tombol radio tidak dicentang Diatas Rp. 20.000.000" at bounding box center [196, 164] width 157 height 7
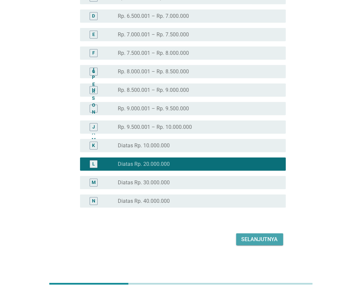
click at [246, 240] on font "Selanjutnya" at bounding box center [259, 239] width 36 height 6
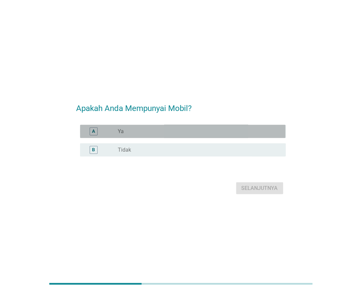
click at [169, 131] on div "tombol radio tidak dicentang Ya" at bounding box center [196, 131] width 157 height 7
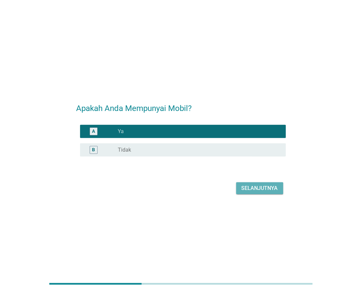
click at [257, 189] on font "Selanjutnya" at bounding box center [259, 188] width 36 height 6
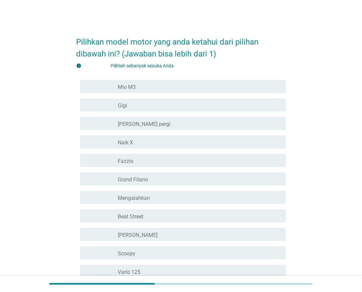
click at [166, 91] on div "memeriksa garis besar kotak centang kosong Mio M3" at bounding box center [182, 86] width 205 height 13
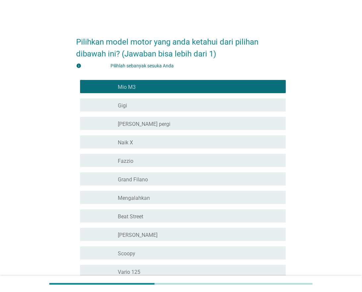
click at [165, 161] on div "garis besar kotak centang kosong Fazzio" at bounding box center [199, 161] width 162 height 8
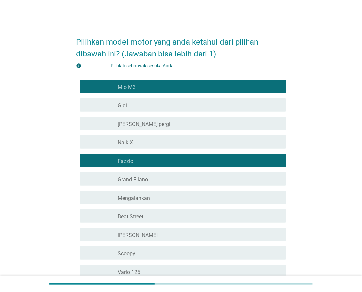
scroll to position [65, 0]
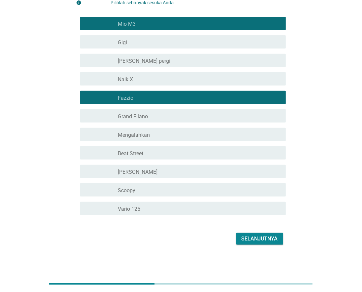
click at [168, 116] on div "garis besar kotak centang kosong Grand Filano" at bounding box center [199, 116] width 162 height 8
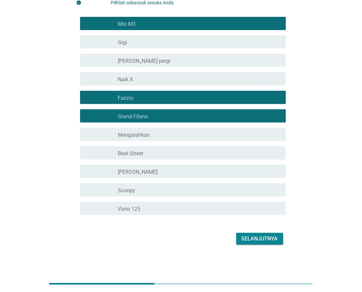
click at [173, 152] on div "garis besar kotak centang kosong Beat Street" at bounding box center [199, 153] width 162 height 8
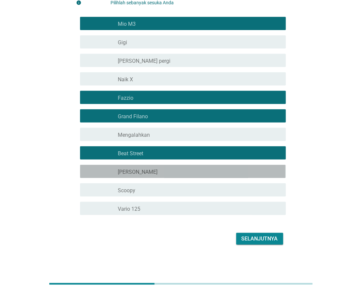
click at [174, 171] on div "garis besar kotak centang kosong Jenius" at bounding box center [199, 172] width 162 height 8
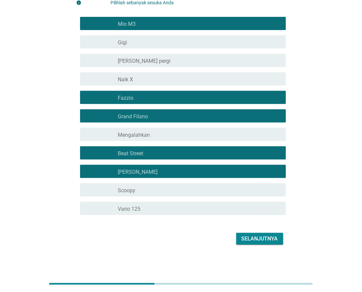
click at [175, 190] on div "garis besar kotak centang kosong Scoopy" at bounding box center [199, 190] width 162 height 8
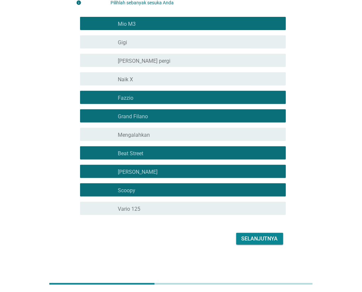
drag, startPoint x: 180, startPoint y: 209, endPoint x: 196, endPoint y: 216, distance: 17.9
click at [182, 210] on div "garis besar kotak centang kosong Vario 125" at bounding box center [199, 209] width 162 height 8
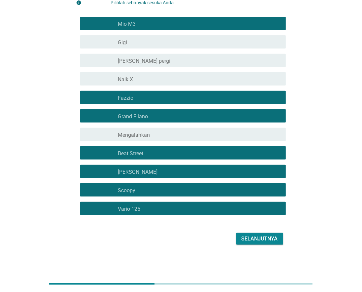
click at [253, 242] on font "Selanjutnya" at bounding box center [259, 239] width 36 height 6
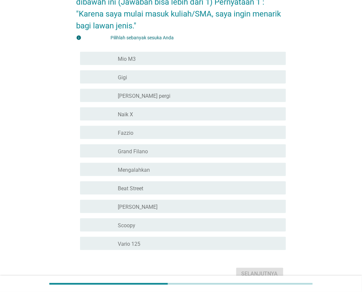
scroll to position [89, 0]
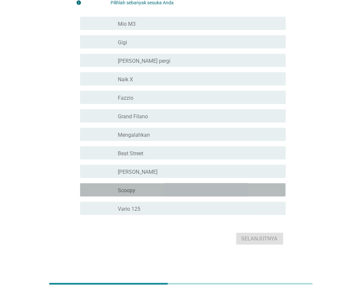
click at [184, 194] on div "memeriksa garis besar kotak centang kosong Scoopy" at bounding box center [182, 190] width 205 height 13
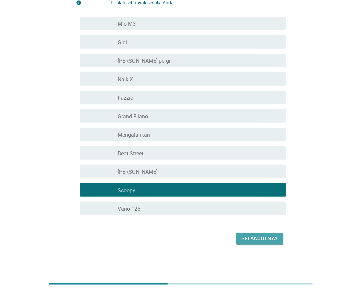
click at [261, 237] on font "Selanjutnya" at bounding box center [259, 239] width 36 height 6
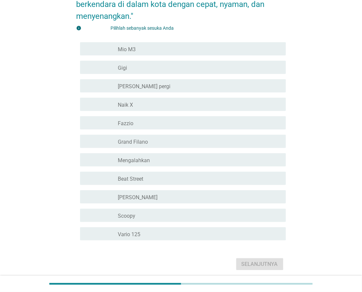
scroll to position [101, 0]
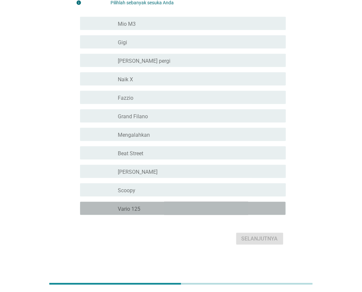
click at [179, 209] on div "garis besar kotak centang kosong Vario 125" at bounding box center [199, 209] width 162 height 8
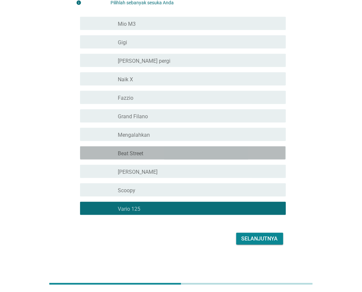
click at [200, 156] on div "garis besar kotak centang kosong Beat Street" at bounding box center [199, 153] width 162 height 8
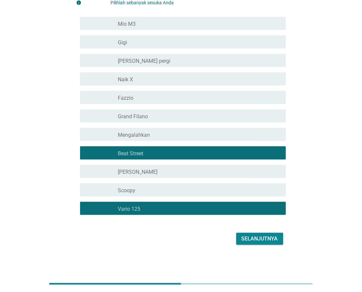
click at [190, 22] on div "garis besar kotak centang kosong Mio M3" at bounding box center [199, 24] width 162 height 8
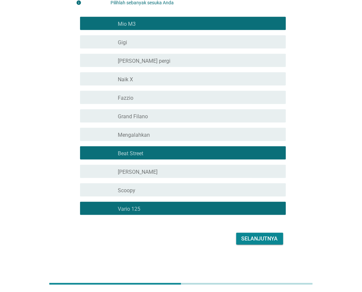
click at [269, 238] on font "Selanjutnya" at bounding box center [259, 239] width 36 height 6
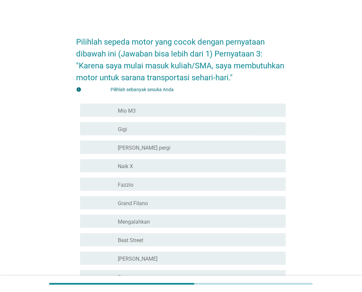
scroll to position [89, 0]
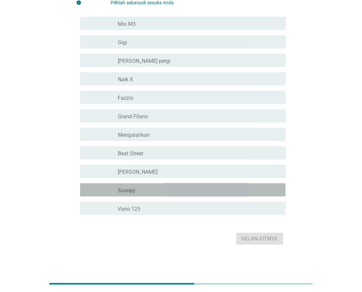
click at [165, 190] on div "garis besar kotak centang kosong Scoopy" at bounding box center [199, 190] width 162 height 8
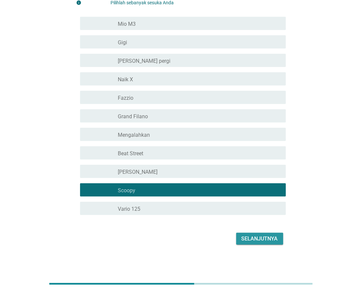
drag, startPoint x: 252, startPoint y: 239, endPoint x: 245, endPoint y: 206, distance: 34.2
click at [245, 206] on form "Pilihlah sepeda motor yang cocok dengan pernyataan dibawah ini (Jawaban bisa le…" at bounding box center [180, 94] width 209 height 305
click at [245, 206] on div "garis besar kotak centang kosong Vario 125" at bounding box center [199, 209] width 162 height 8
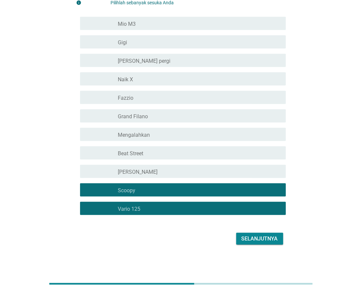
click at [268, 236] on font "Selanjutnya" at bounding box center [259, 239] width 36 height 6
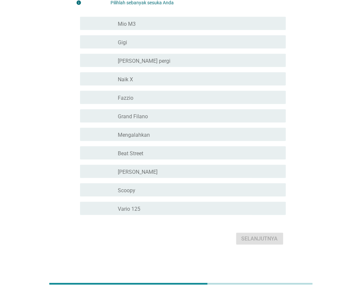
click at [220, 210] on div "garis besar kotak centang kosong Vario 125" at bounding box center [199, 209] width 162 height 8
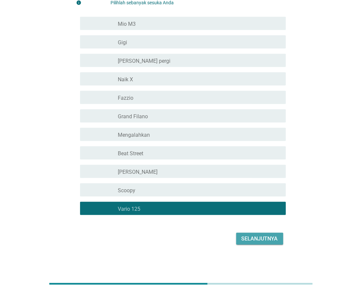
click at [250, 240] on font "Selanjutnya" at bounding box center [259, 239] width 36 height 6
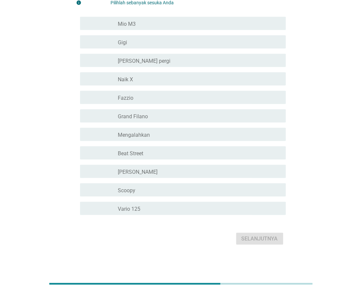
click at [205, 209] on div "garis besar kotak centang kosong Vario 125" at bounding box center [199, 209] width 162 height 8
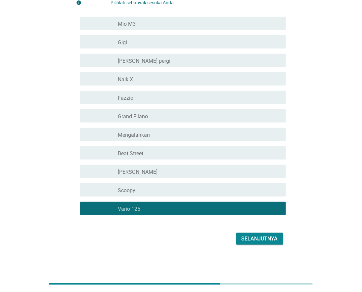
click at [251, 239] on font "Selanjutnya" at bounding box center [259, 239] width 36 height 6
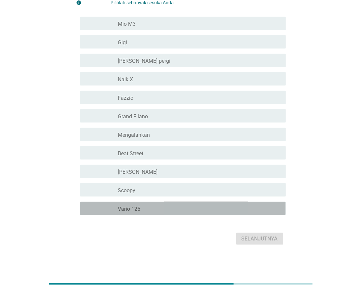
click at [201, 207] on div "garis besar kotak centang kosong Vario 125" at bounding box center [199, 209] width 162 height 8
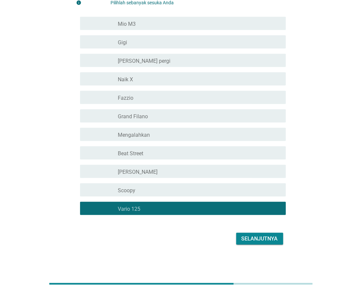
click at [254, 240] on font "Selanjutnya" at bounding box center [259, 239] width 36 height 6
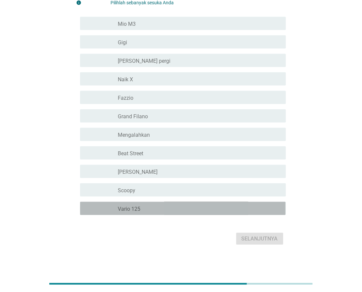
click at [215, 211] on div "garis besar kotak centang kosong Vario 125" at bounding box center [199, 209] width 162 height 8
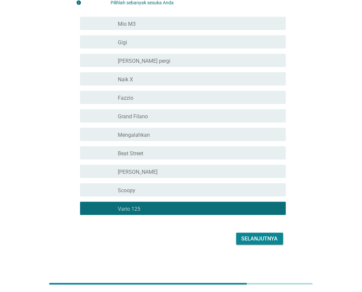
click at [257, 240] on font "Selanjutnya" at bounding box center [259, 239] width 36 height 6
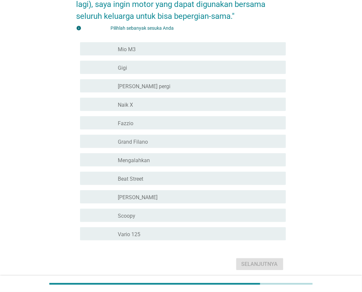
scroll to position [101, 0]
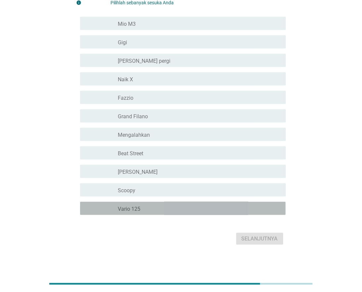
click at [186, 207] on div "garis besar kotak centang kosong Vario 125" at bounding box center [199, 209] width 162 height 8
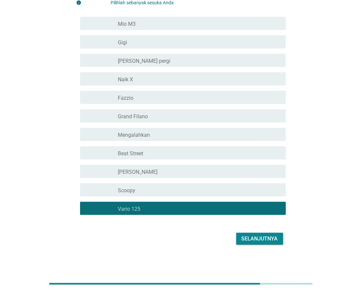
click at [232, 157] on div "memeriksa garis besar kotak centang kosong Beat Street" at bounding box center [182, 152] width 205 height 13
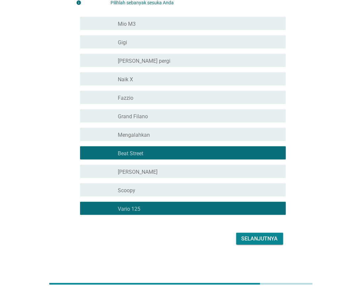
click at [270, 240] on font "Selanjutnya" at bounding box center [259, 239] width 36 height 6
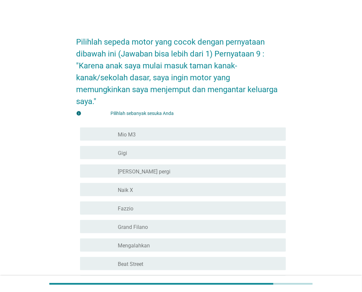
scroll to position [113, 0]
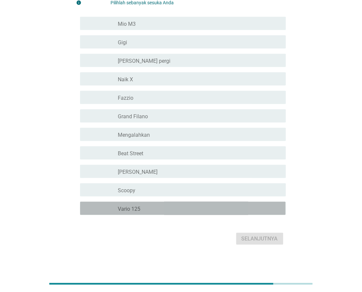
click at [169, 207] on div "garis besar kotak centang kosong Vario 125" at bounding box center [199, 209] width 162 height 8
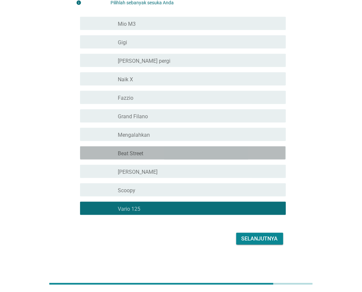
drag, startPoint x: 179, startPoint y: 153, endPoint x: 193, endPoint y: 161, distance: 16.9
click at [179, 152] on div "garis besar kotak centang kosong Beat Street" at bounding box center [199, 153] width 162 height 8
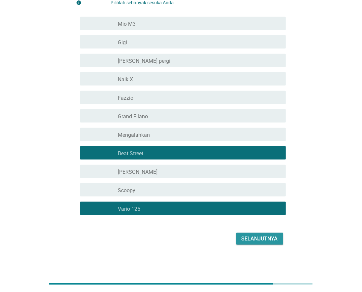
click at [258, 239] on font "Selanjutnya" at bounding box center [259, 239] width 36 height 6
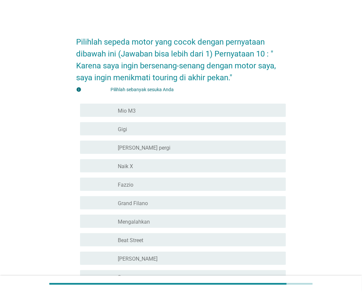
scroll to position [89, 0]
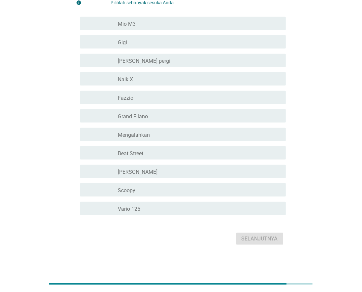
click at [192, 209] on div "garis besar kotak centang kosong Vario 125" at bounding box center [199, 209] width 162 height 8
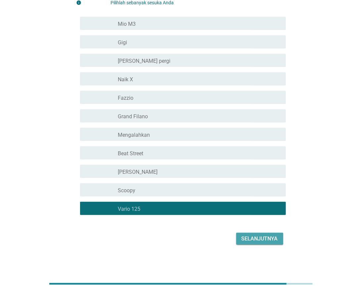
click at [253, 239] on font "Selanjutnya" at bounding box center [259, 239] width 36 height 6
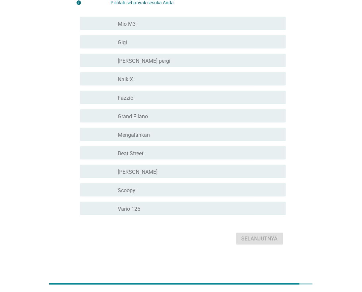
click at [193, 209] on div "garis besar kotak centang kosong Vario 125" at bounding box center [199, 209] width 162 height 8
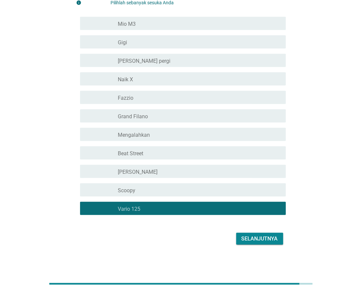
click at [236, 214] on div "memeriksa garis besar kotak centang kosong Vario 125" at bounding box center [182, 208] width 205 height 13
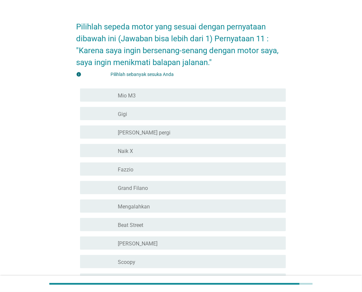
scroll to position [0, 0]
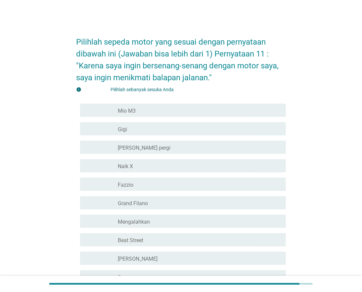
click at [196, 167] on div "garis besar kotak centang kosong Naik X" at bounding box center [199, 166] width 162 height 8
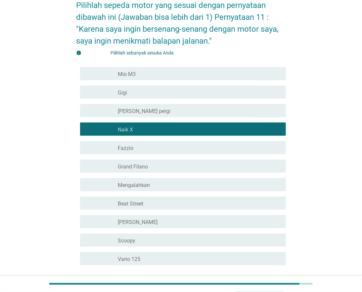
scroll to position [73, 0]
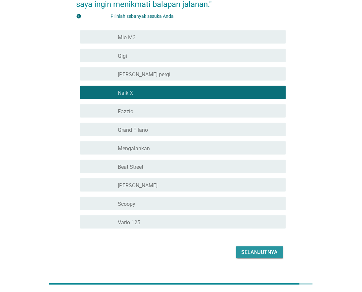
click at [251, 254] on font "Selanjutnya" at bounding box center [259, 252] width 36 height 6
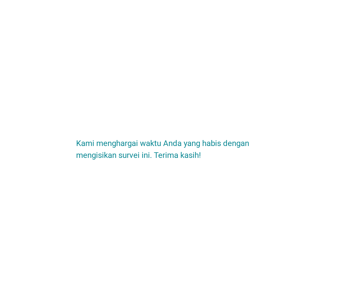
scroll to position [0, 0]
